Goal: Information Seeking & Learning: Learn about a topic

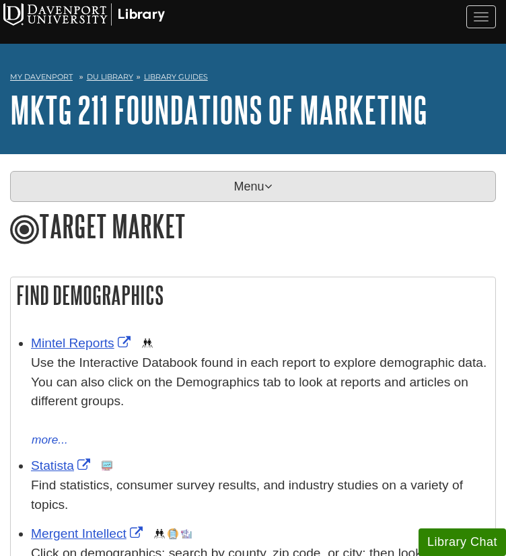
click at [133, 185] on p "Menu" at bounding box center [253, 186] width 486 height 31
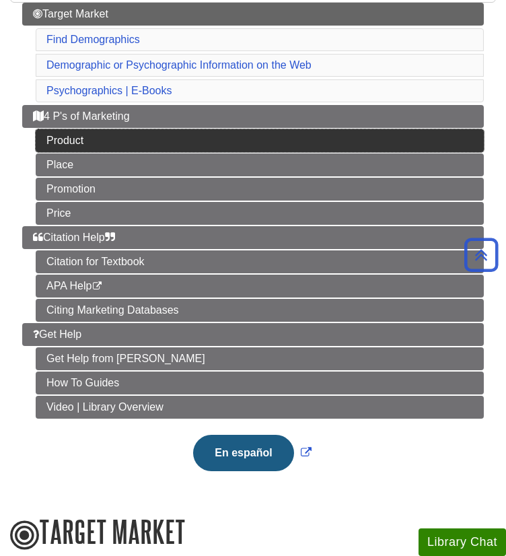
scroll to position [201, 0]
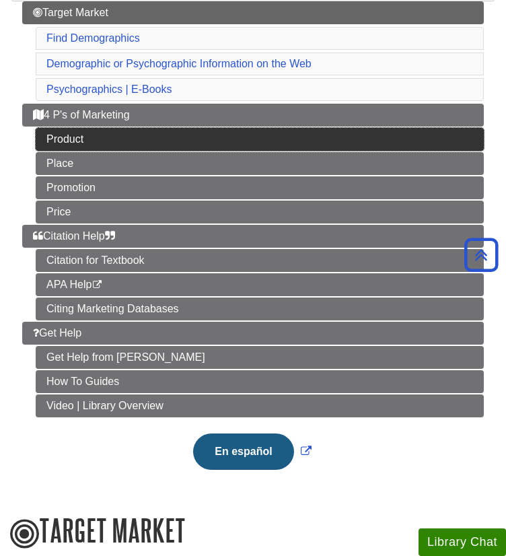
click at [175, 128] on link "Product" at bounding box center [260, 139] width 448 height 23
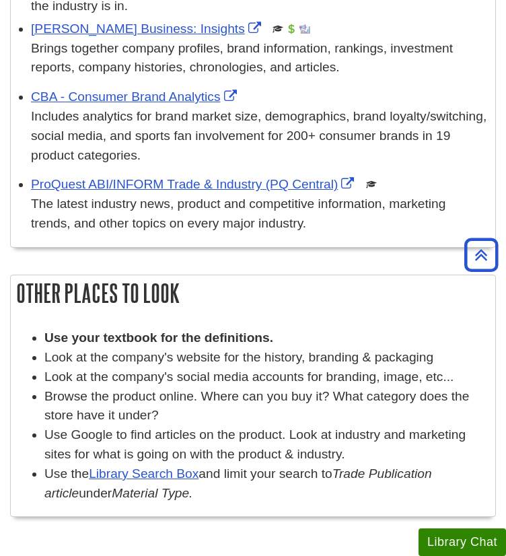
scroll to position [463, 0]
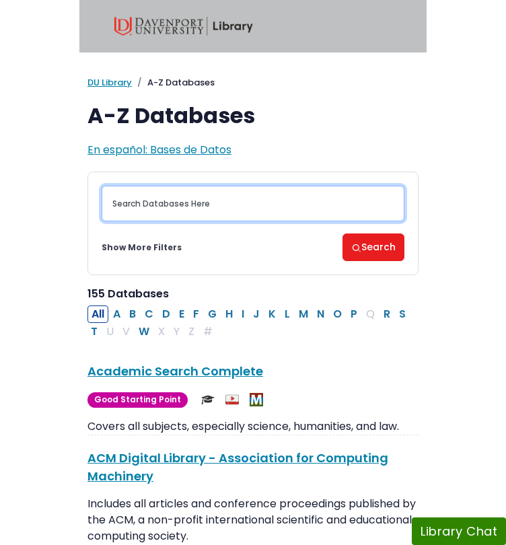
click at [197, 203] on input "Search database by title or keyword" at bounding box center [253, 204] width 303 height 36
type input "mintel reports"
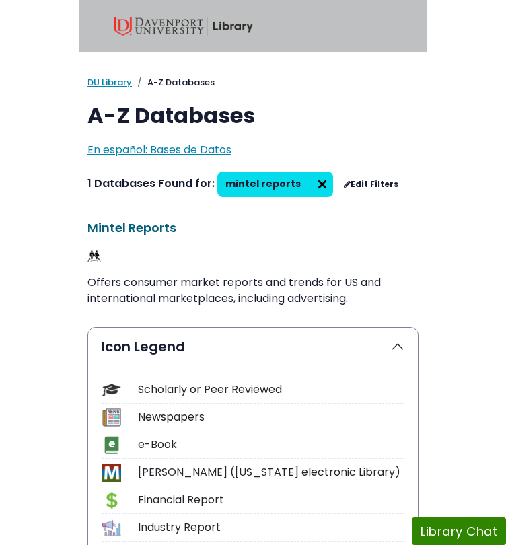
click at [156, 225] on link "Mintel Reports This link opens in a new window" at bounding box center [132, 228] width 89 height 17
click at [313, 187] on img at bounding box center [323, 185] width 22 height 22
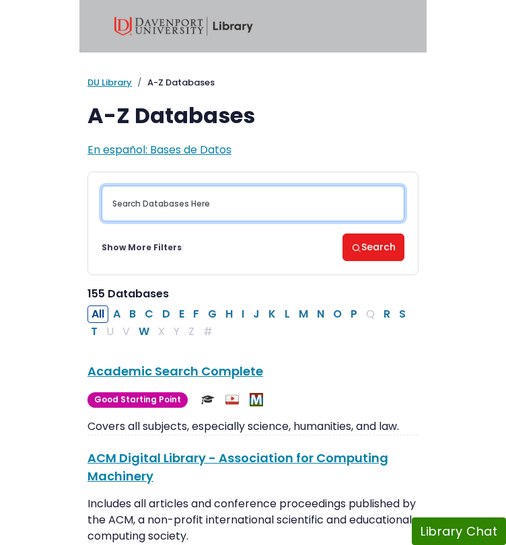
click at [199, 207] on input "Search database by title or keyword" at bounding box center [253, 204] width 303 height 36
type input "proquest"
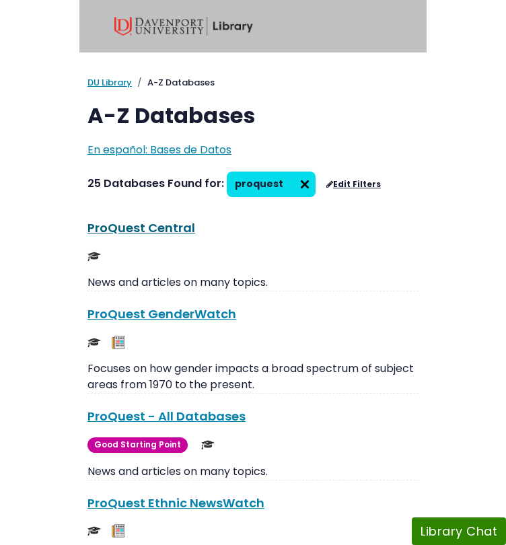
click at [172, 226] on link "ProQuest Central This link opens in a new window" at bounding box center [142, 228] width 108 height 17
click at [294, 184] on img at bounding box center [305, 185] width 22 height 22
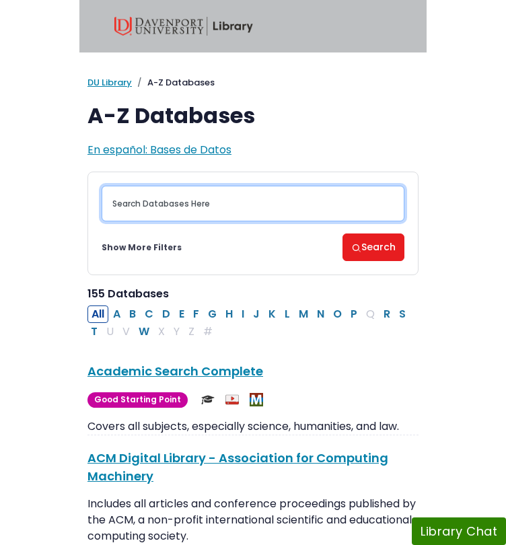
click at [253, 197] on input "Search database by title or keyword" at bounding box center [253, 204] width 303 height 36
type input "Business source complete"
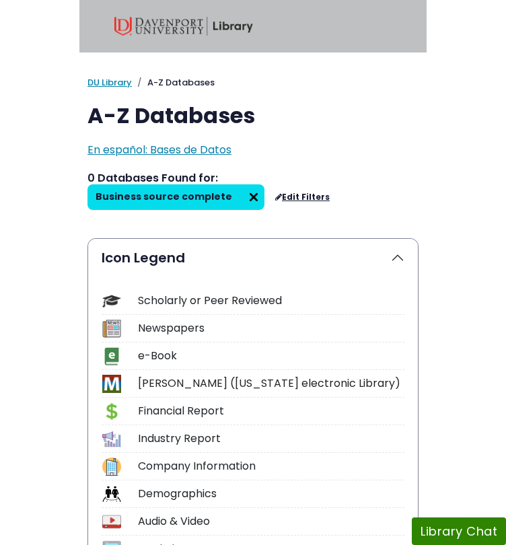
click at [265, 187] on img at bounding box center [254, 198] width 22 height 22
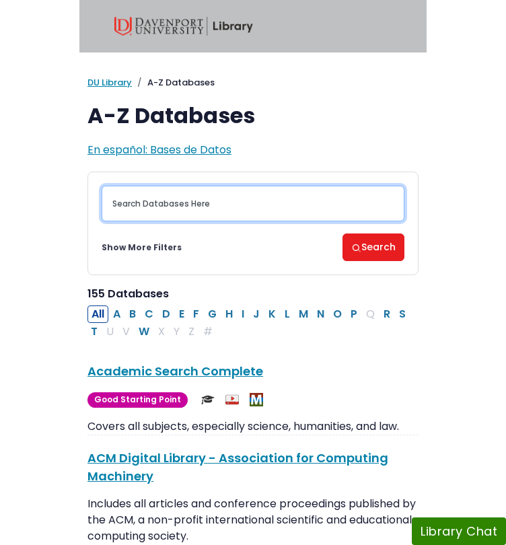
click at [245, 206] on input "Search database by title or keyword" at bounding box center [253, 204] width 303 height 36
type input "EBSCOhost"
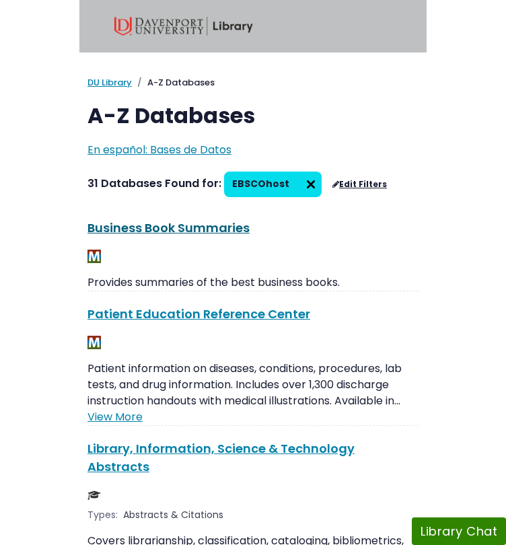
click at [224, 225] on link "Business Book Summaries This link opens in a new window" at bounding box center [169, 228] width 162 height 17
click at [303, 187] on img at bounding box center [311, 185] width 22 height 22
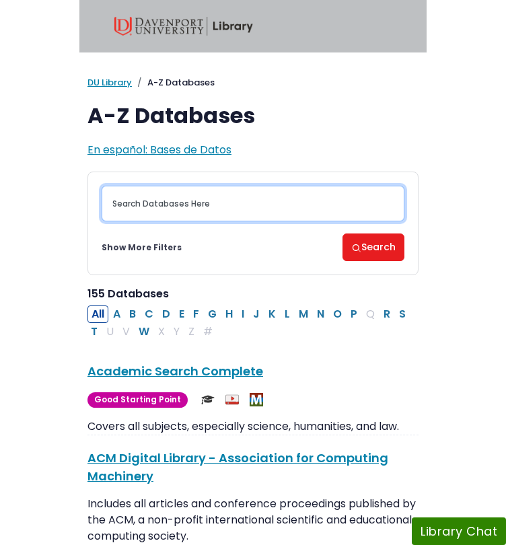
click at [195, 201] on input "Search database by title or keyword" at bounding box center [253, 204] width 303 height 36
type input "Gale Business: insights"
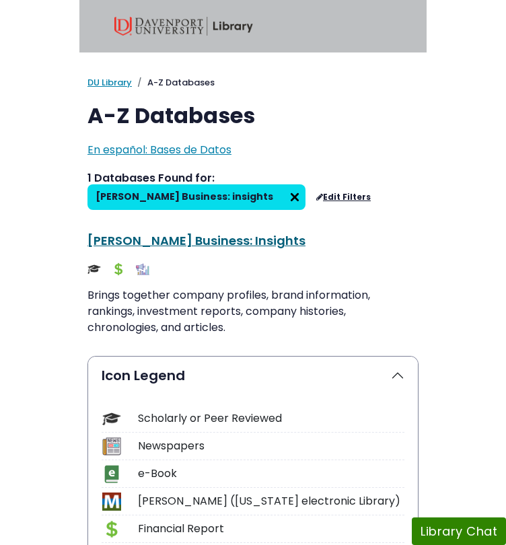
click at [197, 246] on link "Gale Business: Insights This link opens in a new window" at bounding box center [197, 240] width 218 height 17
click at [306, 188] on img at bounding box center [295, 198] width 22 height 22
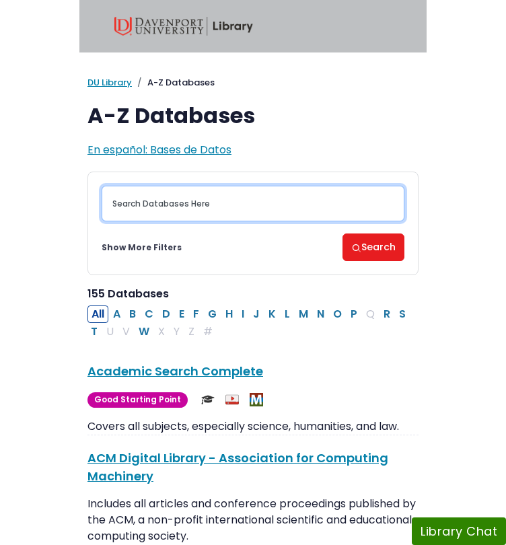
click at [232, 194] on input "Search database by title or keyword" at bounding box center [253, 204] width 303 height 36
type input "proquest"
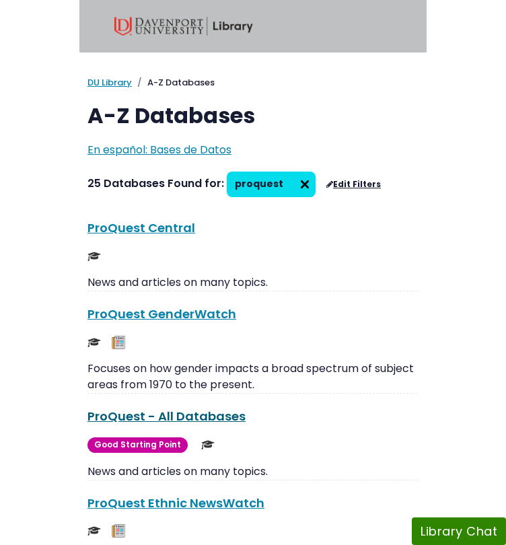
click at [197, 417] on link "ProQuest - All Databases This link opens in a new window" at bounding box center [167, 416] width 158 height 17
click at [294, 183] on img at bounding box center [305, 185] width 22 height 22
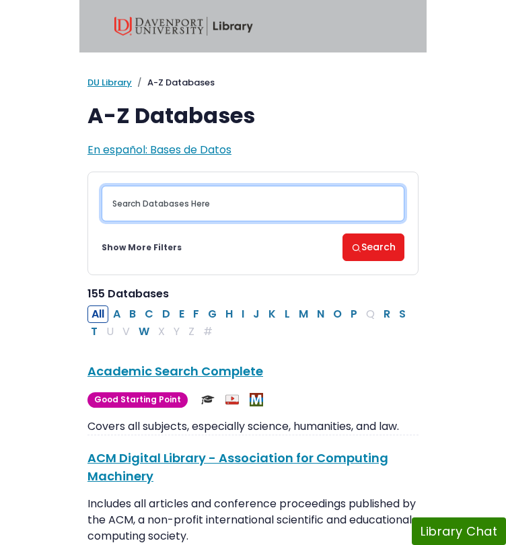
click at [226, 203] on input "Search database by title or keyword" at bounding box center [253, 204] width 303 height 36
type input "Mintel"
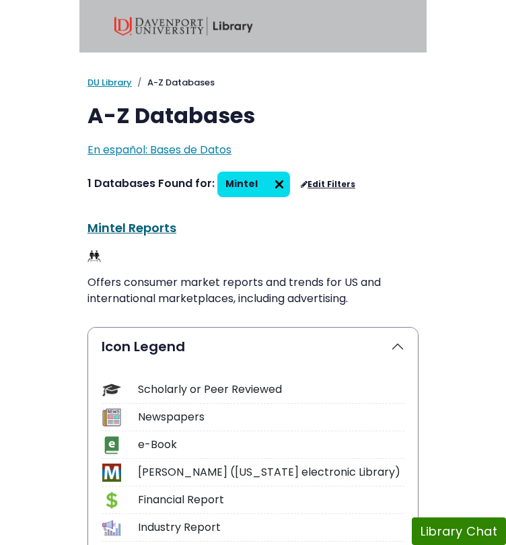
click at [164, 230] on link "Mintel Reports This link opens in a new window" at bounding box center [132, 228] width 89 height 17
